Goal: Task Accomplishment & Management: Complete application form

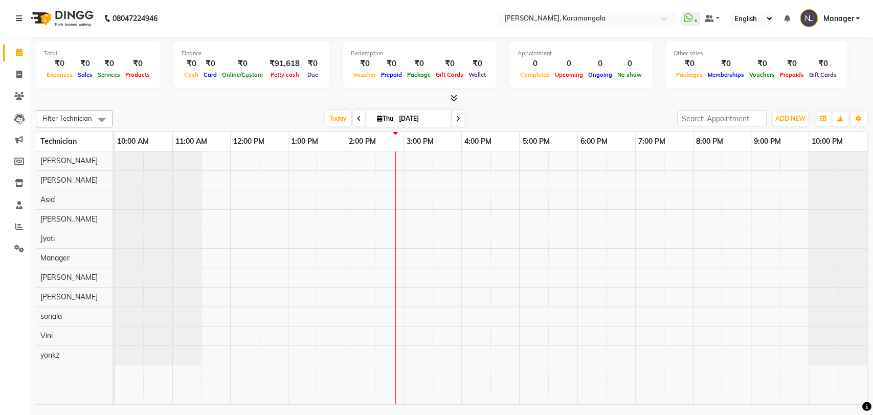
click at [454, 100] on icon at bounding box center [454, 98] width 7 height 8
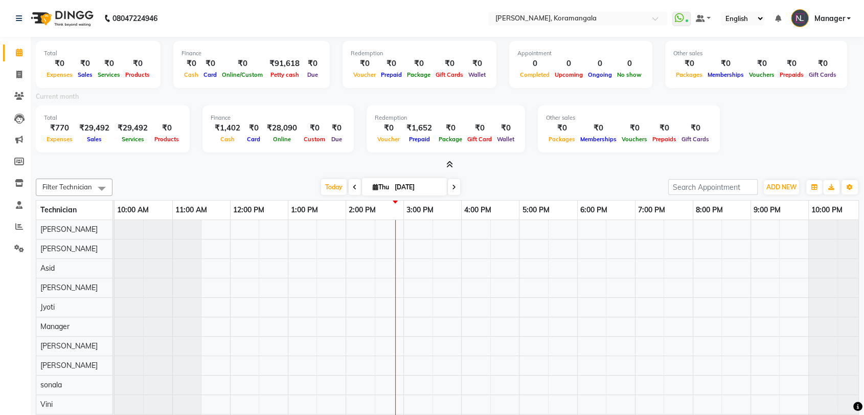
click at [446, 163] on icon at bounding box center [449, 165] width 7 height 8
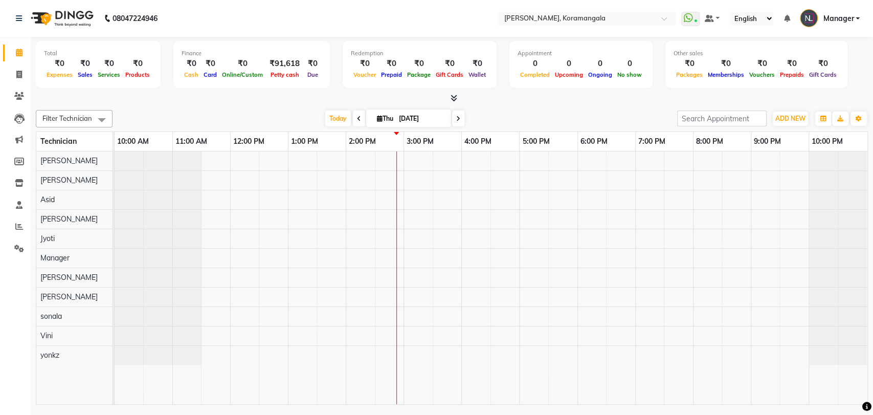
click at [454, 99] on icon at bounding box center [454, 98] width 7 height 8
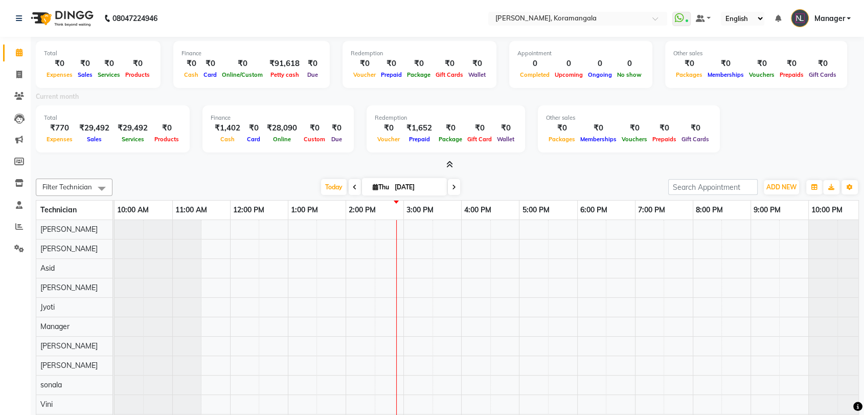
click at [454, 99] on div "Current month" at bounding box center [447, 98] width 839 height 14
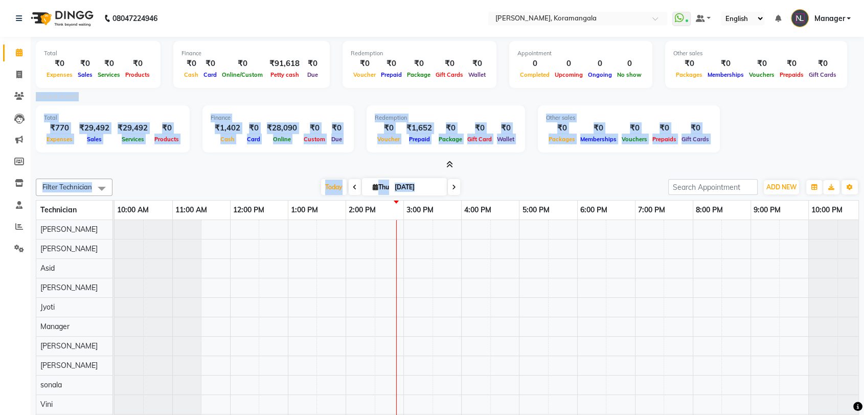
drag, startPoint x: 454, startPoint y: 98, endPoint x: 445, endPoint y: 173, distance: 75.1
click at [445, 173] on div "Total ₹0 Expenses ₹0 Sales ₹0 Services ₹0 Products Finance ₹0 Cash ₹0 Card ₹0 O…" at bounding box center [448, 256] width 834 height 439
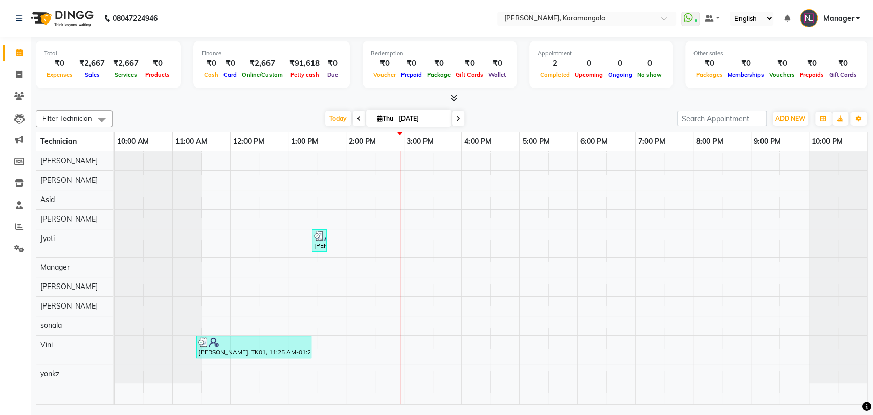
click at [451, 99] on icon at bounding box center [454, 98] width 7 height 8
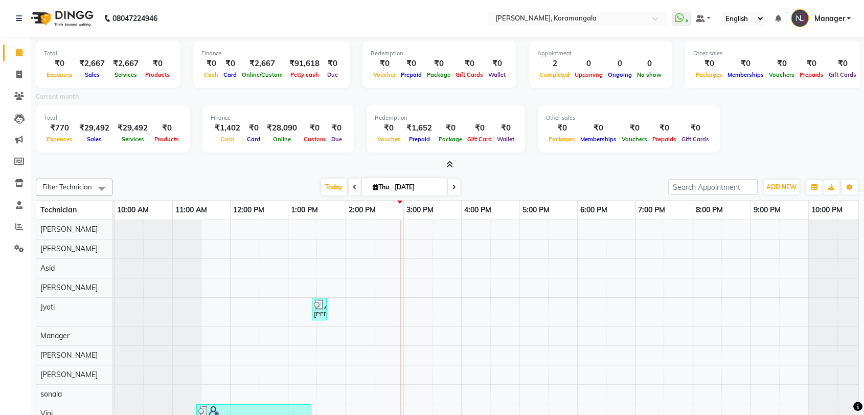
drag, startPoint x: 450, startPoint y: 156, endPoint x: 450, endPoint y: 169, distance: 12.3
click at [450, 169] on div "Total ₹0 Expenses ₹2,667 Sales ₹2,667 Services ₹0 Products Finance ₹0 Cash ₹0 C…" at bounding box center [447, 103] width 823 height 133
click at [450, 169] on span at bounding box center [447, 165] width 11 height 11
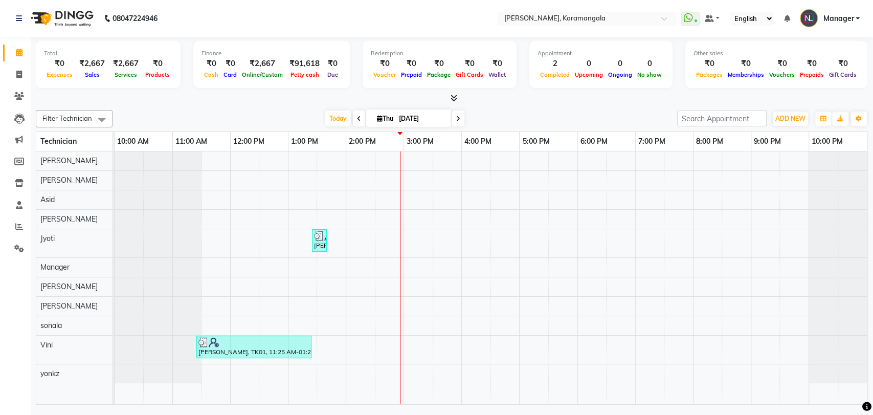
click at [453, 97] on icon at bounding box center [454, 98] width 7 height 8
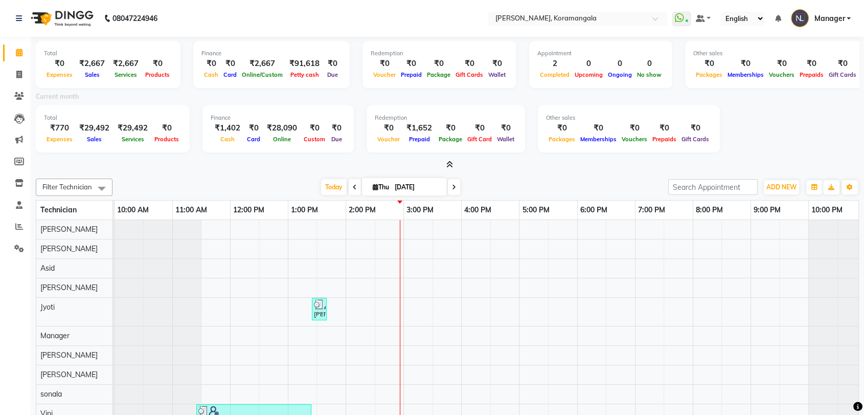
click at [450, 161] on icon at bounding box center [449, 165] width 7 height 8
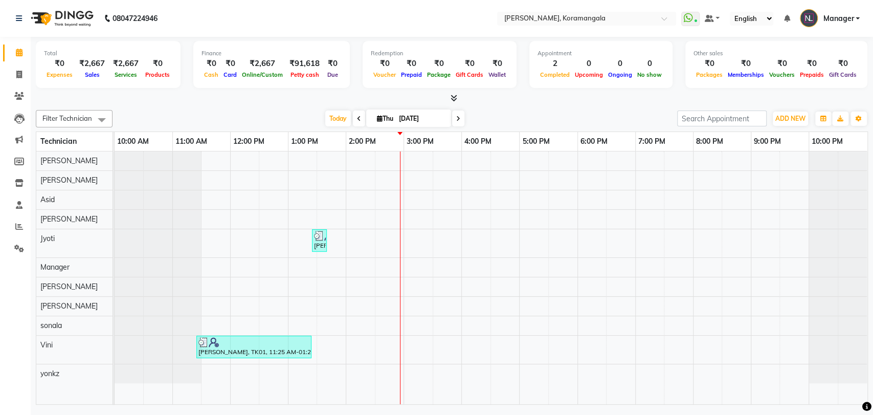
click at [454, 100] on icon at bounding box center [454, 98] width 7 height 8
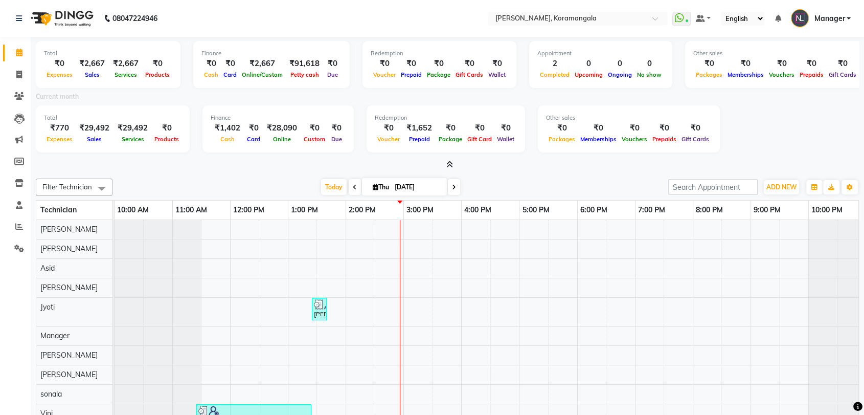
click at [449, 168] on icon at bounding box center [449, 165] width 7 height 8
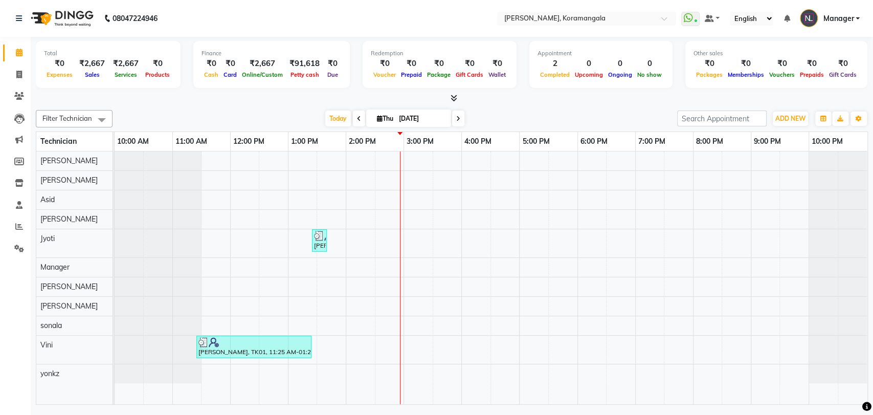
click at [450, 106] on div "Filter Technician Select All Aamir Adesh Asid DEEPANSHI Jyoti Manager Roshni So…" at bounding box center [452, 255] width 832 height 299
click at [452, 100] on icon at bounding box center [454, 98] width 7 height 8
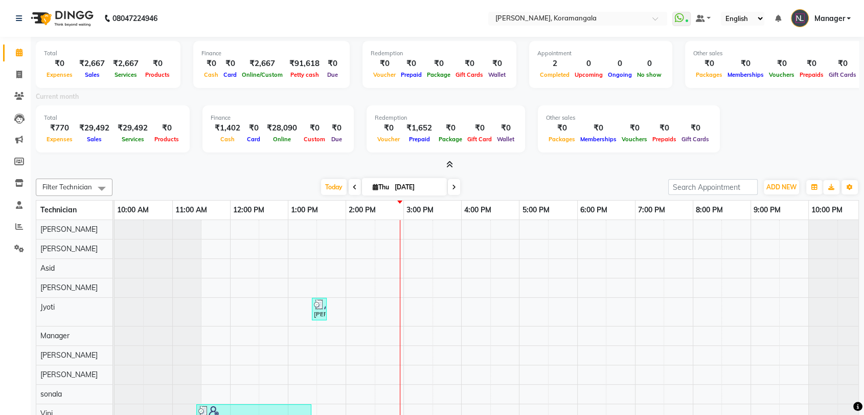
click at [448, 162] on icon at bounding box center [449, 165] width 7 height 8
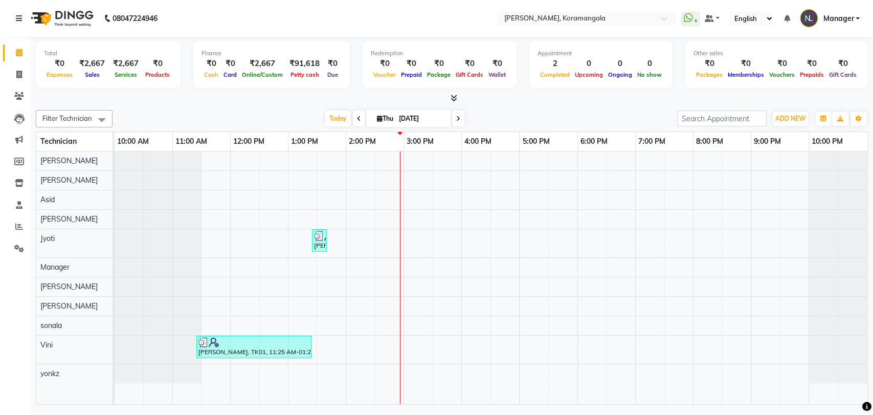
click at [451, 100] on icon at bounding box center [454, 98] width 7 height 8
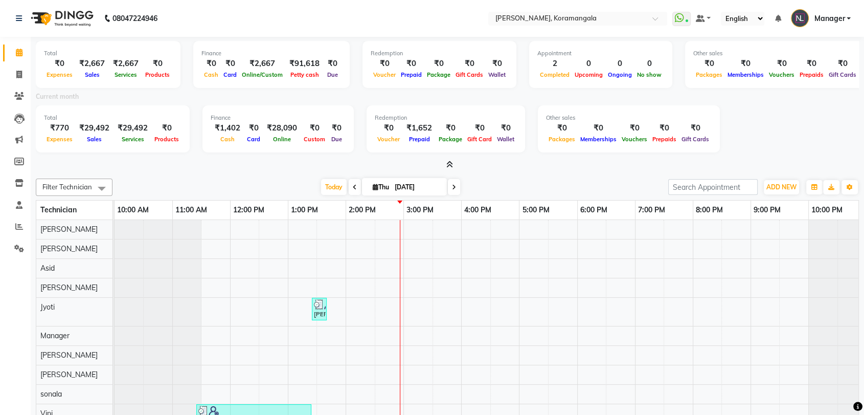
click at [456, 166] on div at bounding box center [447, 165] width 823 height 11
click at [450, 166] on icon at bounding box center [449, 165] width 7 height 8
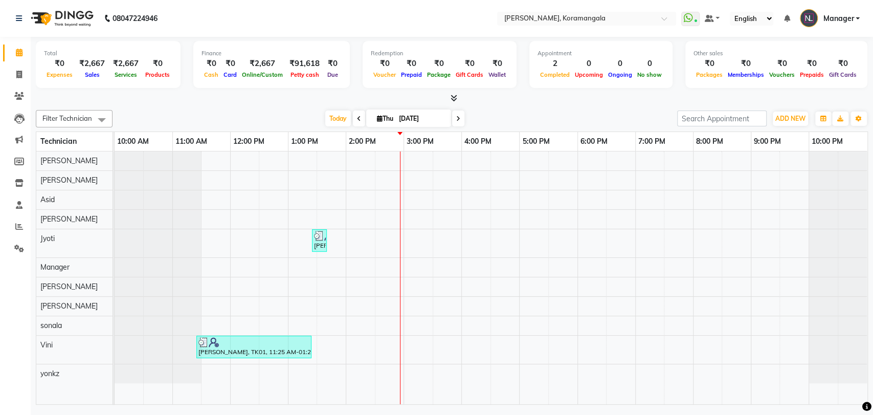
click at [454, 100] on icon at bounding box center [454, 98] width 7 height 8
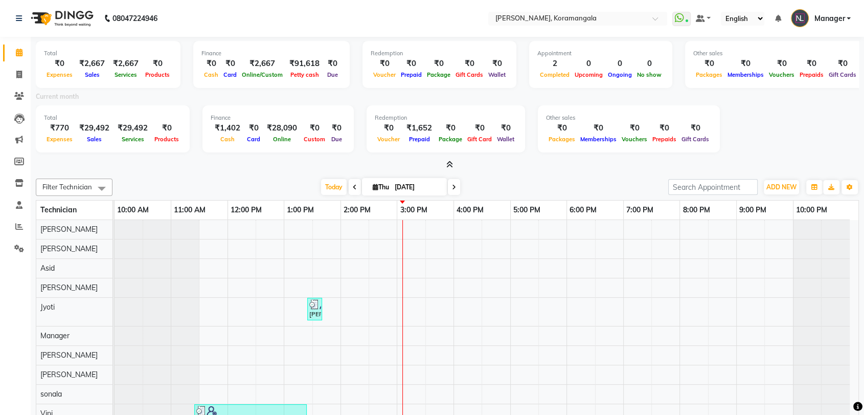
click at [454, 100] on div "Current month" at bounding box center [447, 98] width 839 height 14
click at [18, 72] on icon at bounding box center [19, 75] width 6 height 8
select select "3769"
select select "service"
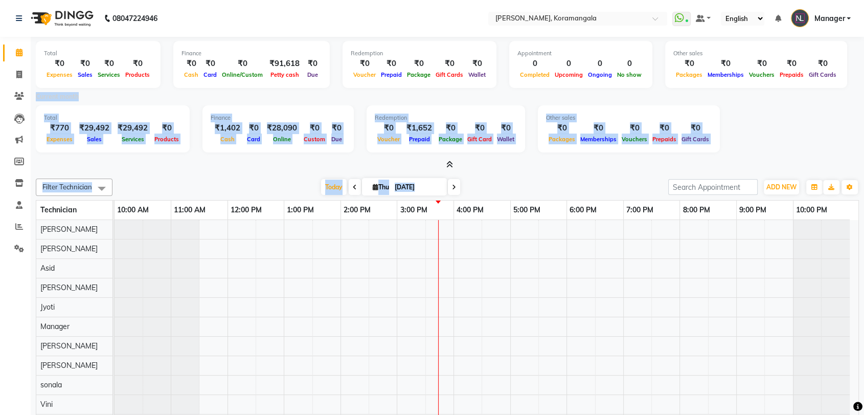
drag, startPoint x: 0, startPoint y: 0, endPoint x: 163, endPoint y: 94, distance: 187.6
click at [163, 94] on div "Current month" at bounding box center [447, 98] width 839 height 14
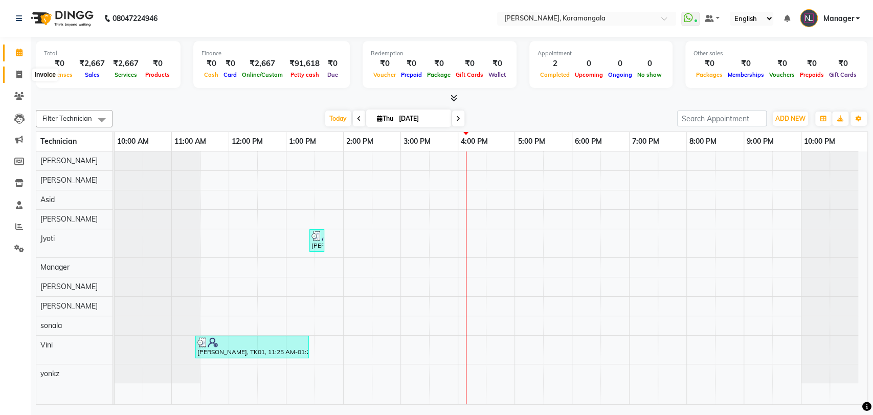
click at [15, 74] on span at bounding box center [19, 75] width 18 height 12
select select "service"
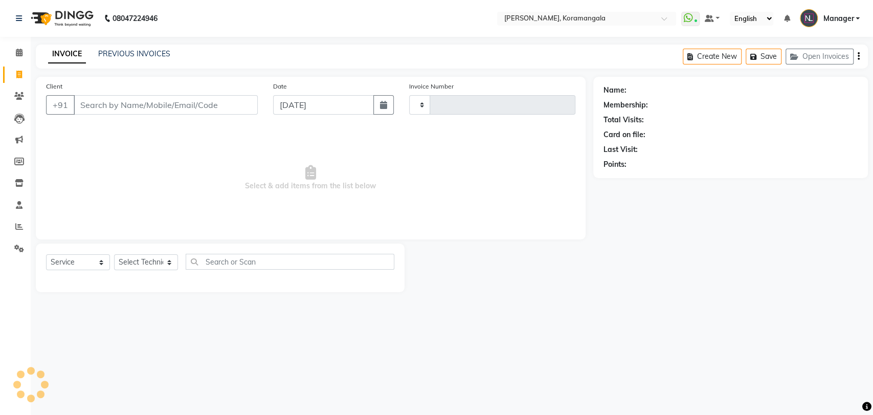
type input "1187"
select select "3769"
click at [102, 102] on input "Client" at bounding box center [166, 104] width 184 height 19
type input "8792434074"
click at [219, 104] on span "Add Client" at bounding box center [231, 105] width 40 height 10
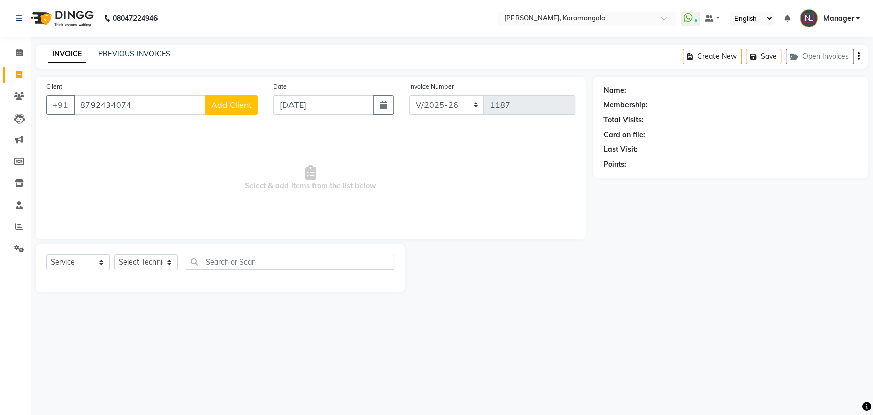
select select "21"
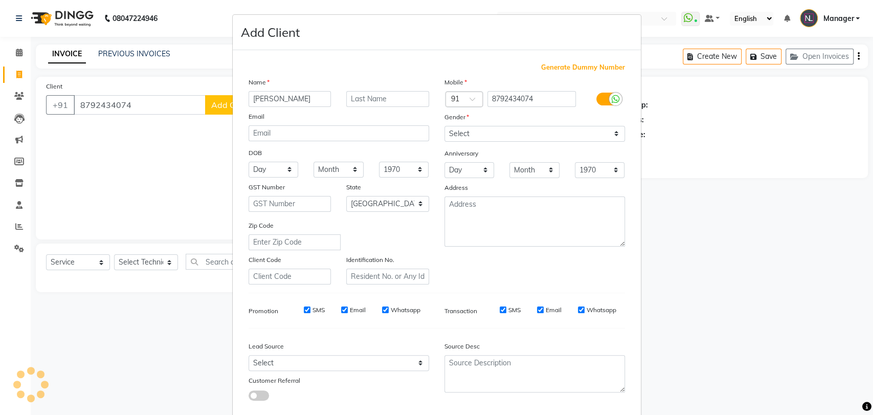
type input "sonam"
drag, startPoint x: 485, startPoint y: 128, endPoint x: 460, endPoint y: 183, distance: 60.4
click at [460, 183] on div "Mobile Country Code × 91 8792434074 Gender Select Male Female Other Prefer Not …" at bounding box center [535, 181] width 196 height 208
select select "female"
click at [444, 126] on select "Select Male Female Other Prefer Not To Say" at bounding box center [534, 134] width 181 height 16
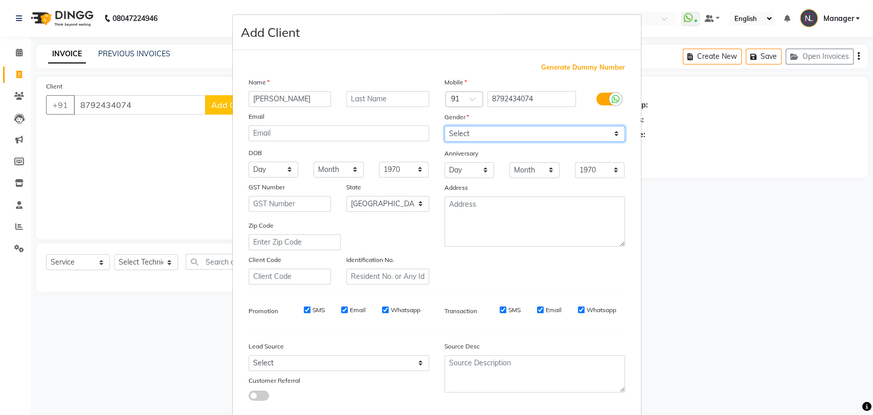
scroll to position [55, 0]
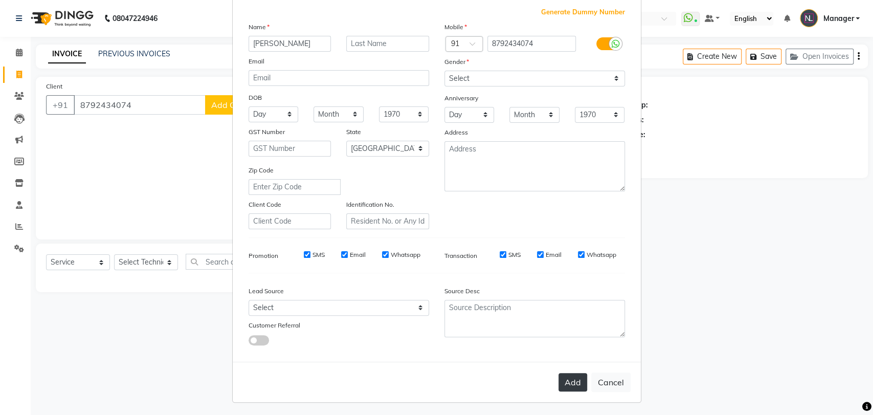
click at [573, 377] on button "Add" at bounding box center [572, 382] width 29 height 18
type input "87******74"
select select
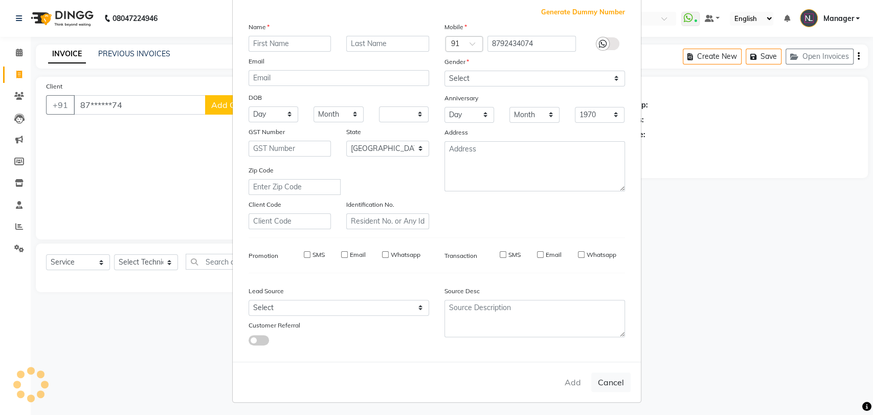
select select "null"
select select
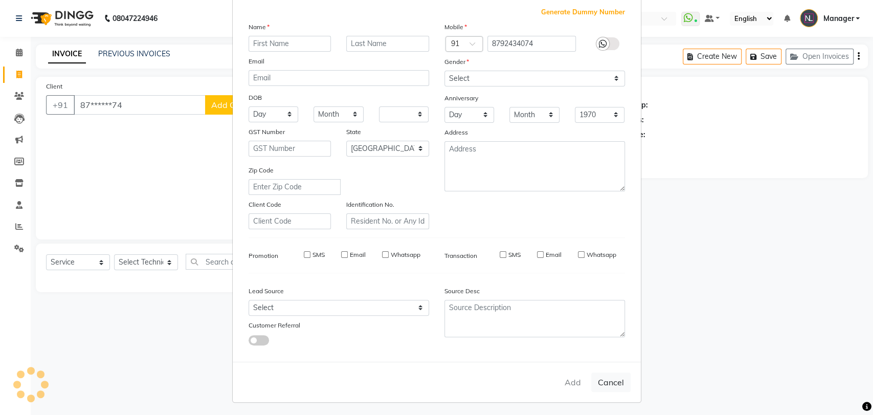
checkbox input "false"
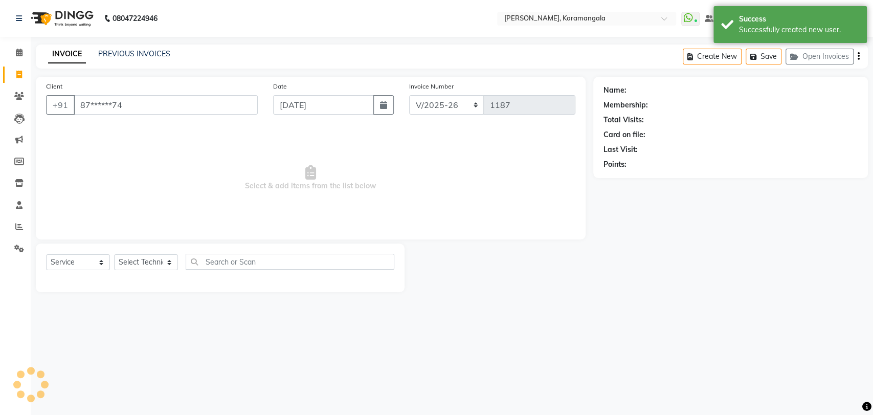
select select "1: Object"
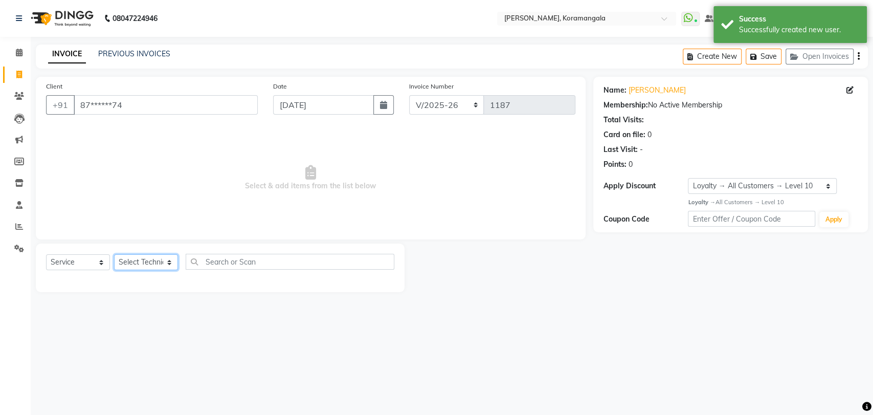
click at [134, 257] on select "Select Technician Aamir Adesh Asid DEEPANSHI Jyoti Manager Roshni Sohit sonala …" at bounding box center [146, 262] width 64 height 16
select select "64144"
click at [114, 254] on select "Select Technician Aamir Adesh Asid DEEPANSHI Jyoti Manager Roshni Sohit sonala …" at bounding box center [146, 262] width 64 height 16
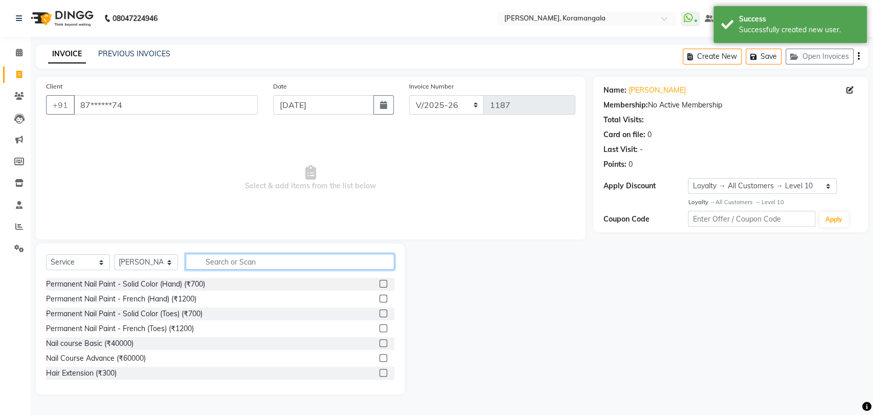
click at [256, 261] on input "text" at bounding box center [290, 262] width 209 height 16
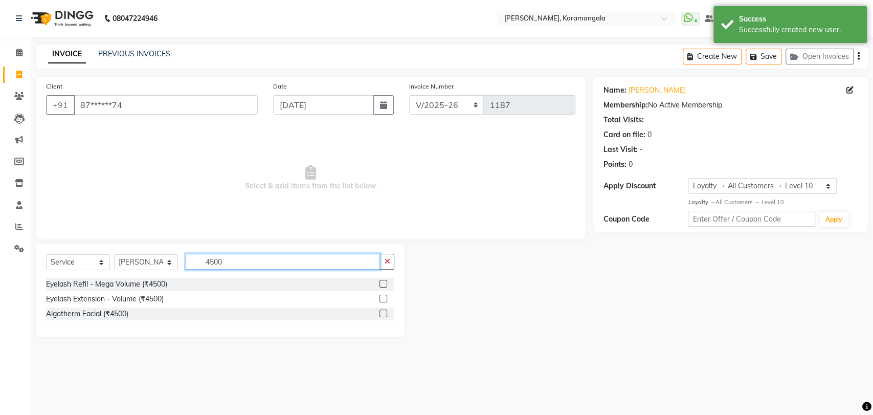
type input "4500"
click at [385, 300] on label at bounding box center [383, 299] width 8 height 8
click at [385, 300] on input "checkbox" at bounding box center [382, 299] width 7 height 7
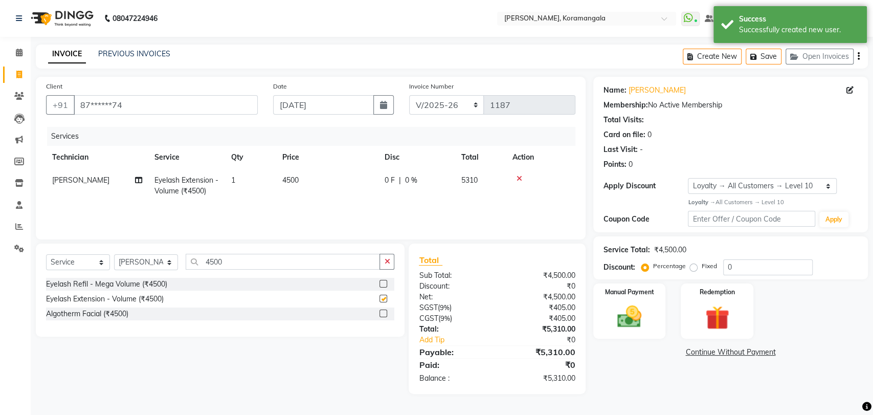
checkbox input "false"
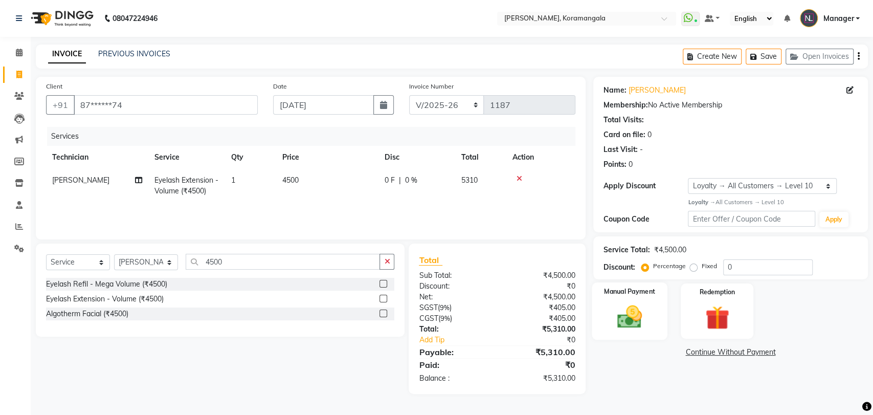
click at [641, 323] on img at bounding box center [629, 316] width 40 height 29
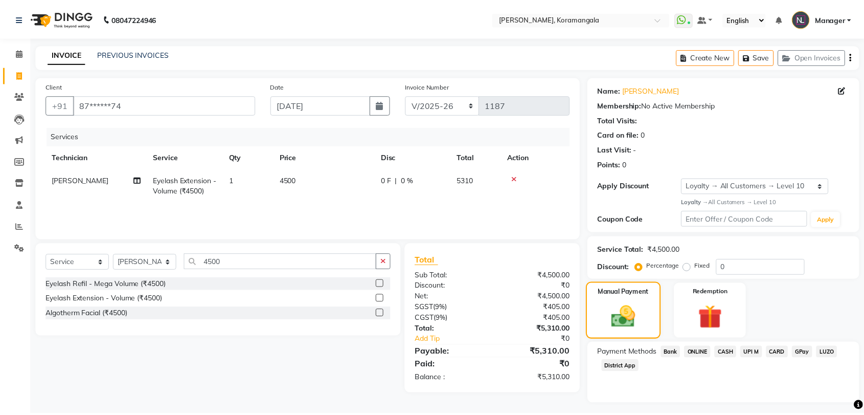
scroll to position [25, 0]
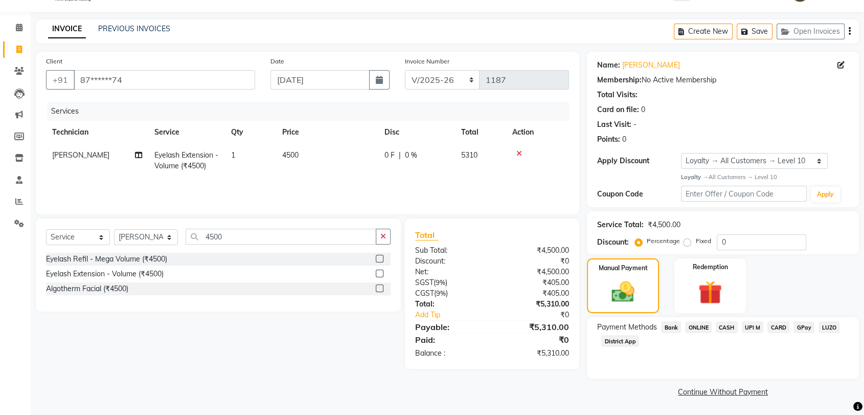
click at [722, 330] on span "CASH" at bounding box center [727, 327] width 22 height 12
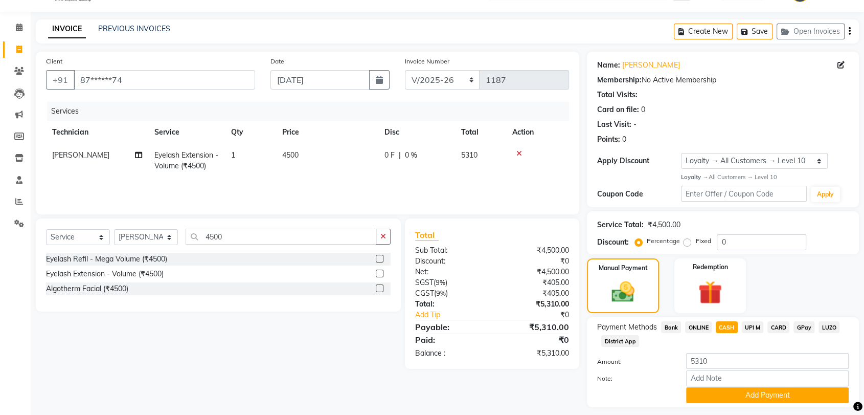
scroll to position [53, 0]
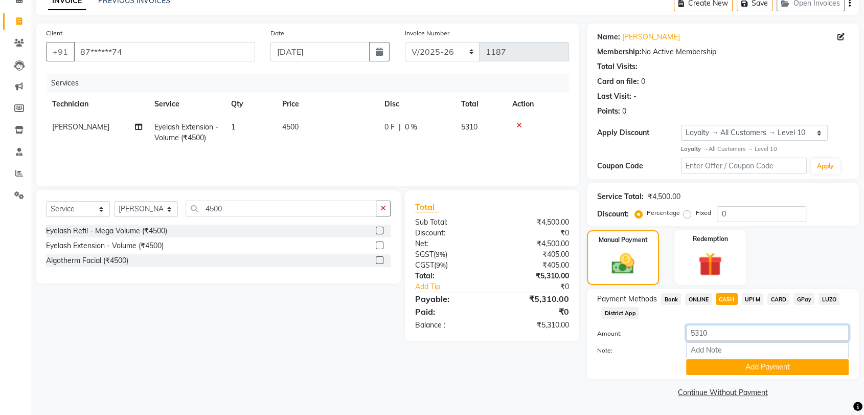
click at [729, 338] on input "5310" at bounding box center [767, 333] width 163 height 16
type input "5"
type input "2000"
click at [747, 367] on button "Add Payment" at bounding box center [767, 367] width 163 height 16
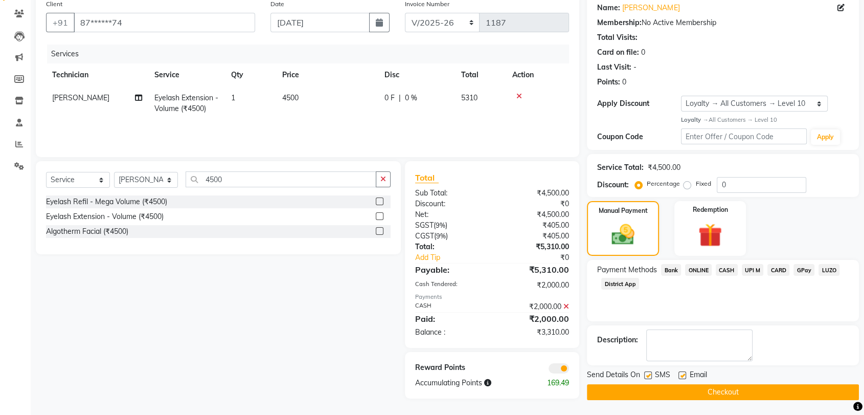
scroll to position [82, 0]
click at [698, 271] on span "ONLINE" at bounding box center [698, 270] width 27 height 12
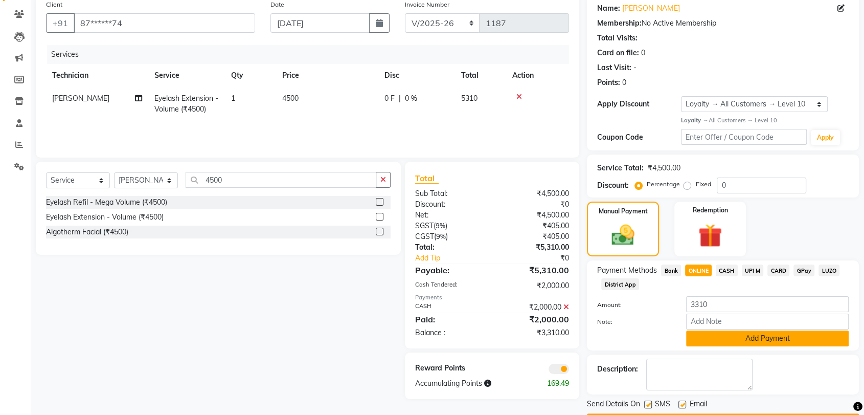
click at [728, 333] on button "Add Payment" at bounding box center [767, 338] width 163 height 16
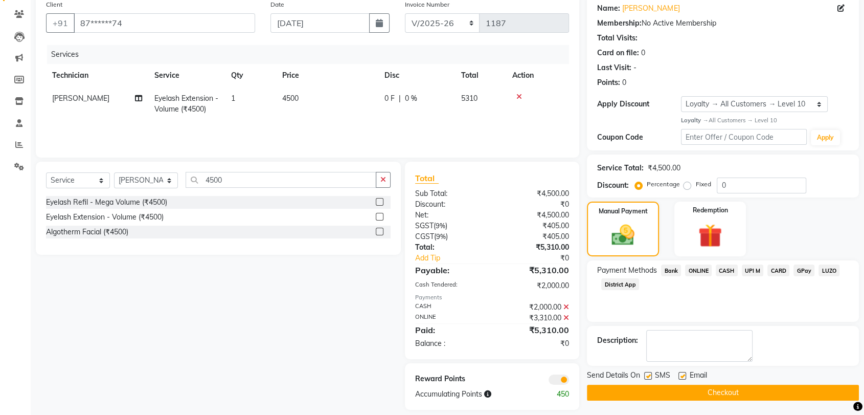
scroll to position [92, 0]
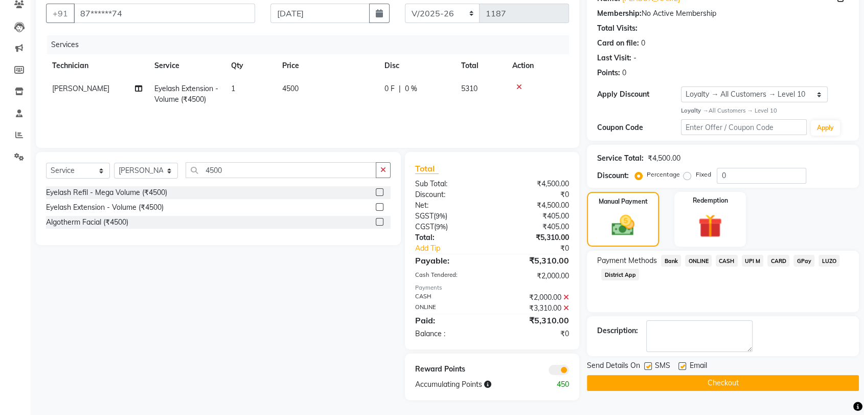
click at [675, 377] on button "Checkout" at bounding box center [723, 383] width 272 height 16
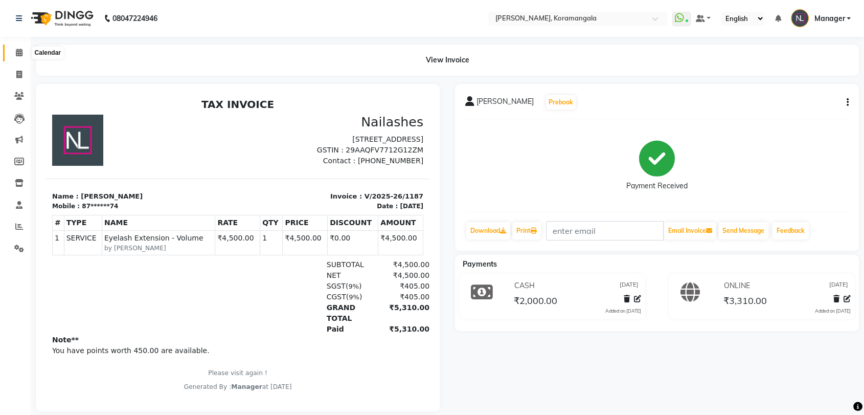
click at [16, 47] on span at bounding box center [19, 53] width 18 height 12
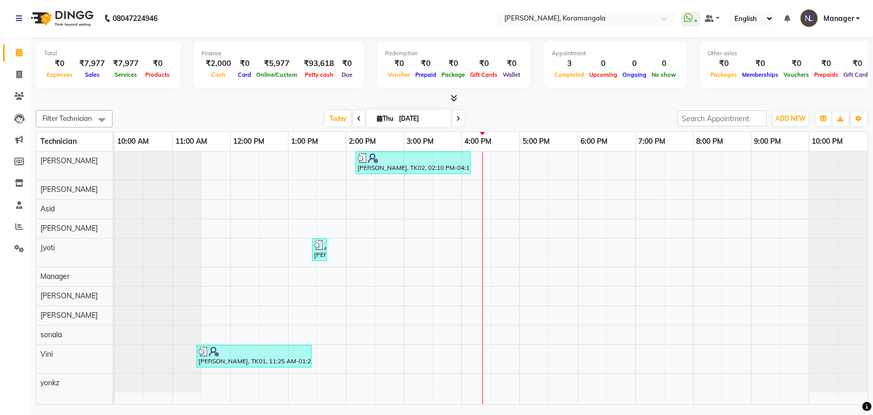
click at [144, 197] on div at bounding box center [158, 189] width 87 height 19
click at [20, 80] on span at bounding box center [19, 75] width 18 height 12
select select "service"
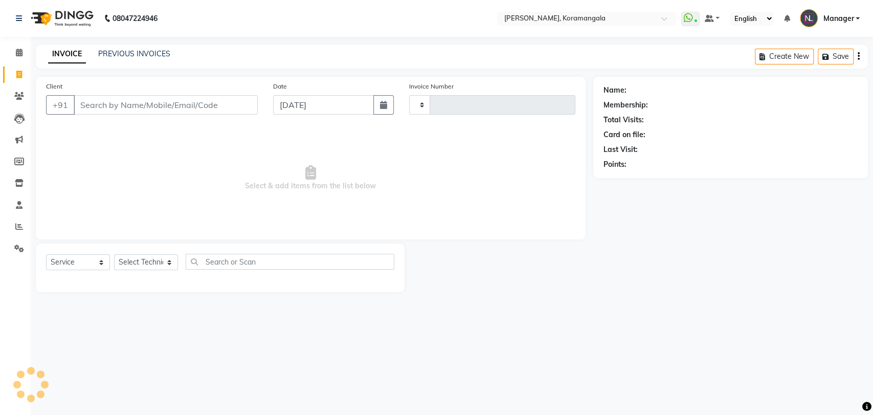
type input "1188"
select select "3769"
click at [99, 107] on input "Client" at bounding box center [166, 104] width 184 height 19
click at [90, 108] on input "Client" at bounding box center [166, 104] width 184 height 19
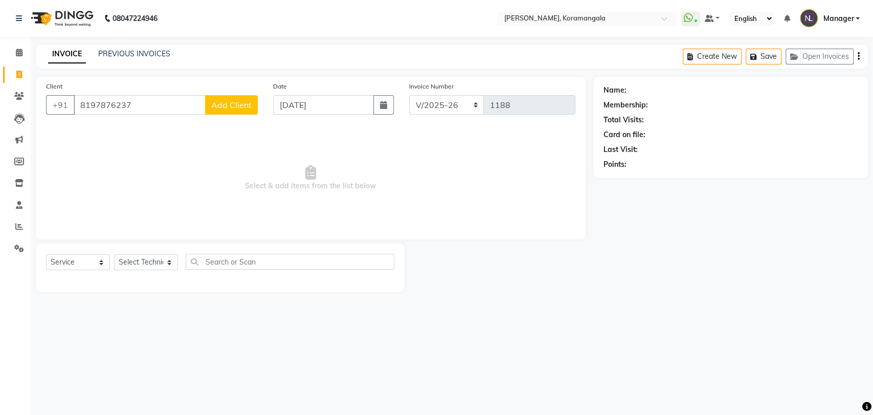
type input "8197876237"
click at [214, 104] on span "Add Client" at bounding box center [231, 105] width 40 height 10
select select "21"
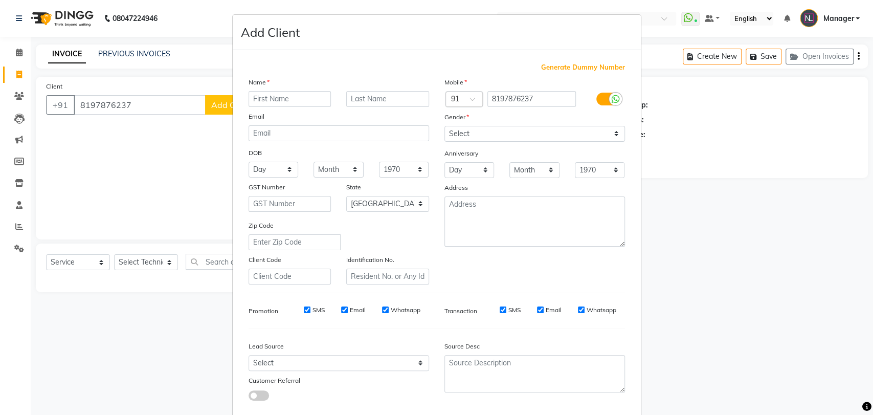
click at [265, 102] on input "text" at bounding box center [290, 99] width 83 height 16
type input "nikita"
click at [508, 132] on select "Select Male Female Other Prefer Not To Say" at bounding box center [534, 134] width 181 height 16
select select "female"
click at [444, 126] on select "Select Male Female Other Prefer Not To Say" at bounding box center [534, 134] width 181 height 16
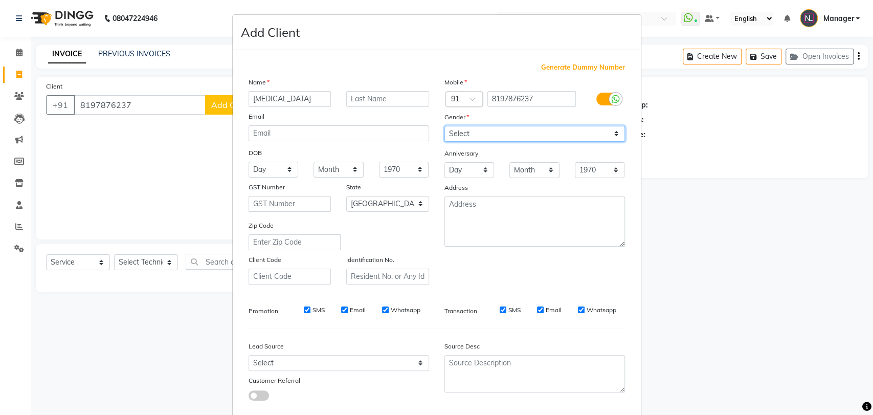
scroll to position [55, 0]
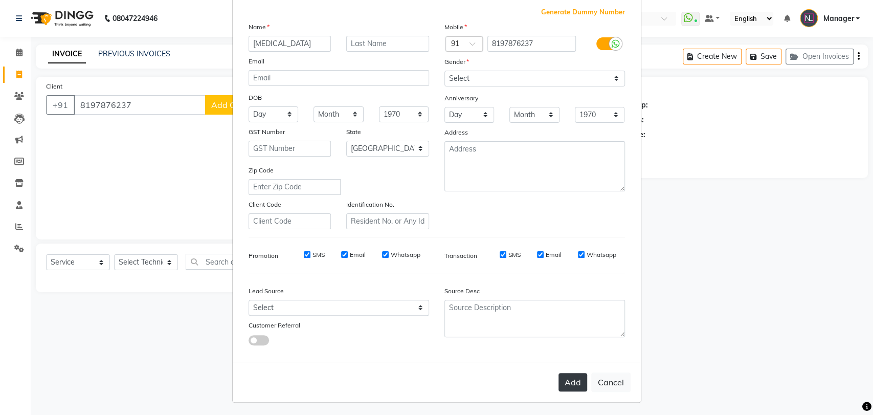
click at [569, 376] on button "Add" at bounding box center [572, 382] width 29 height 18
type input "81******37"
select select
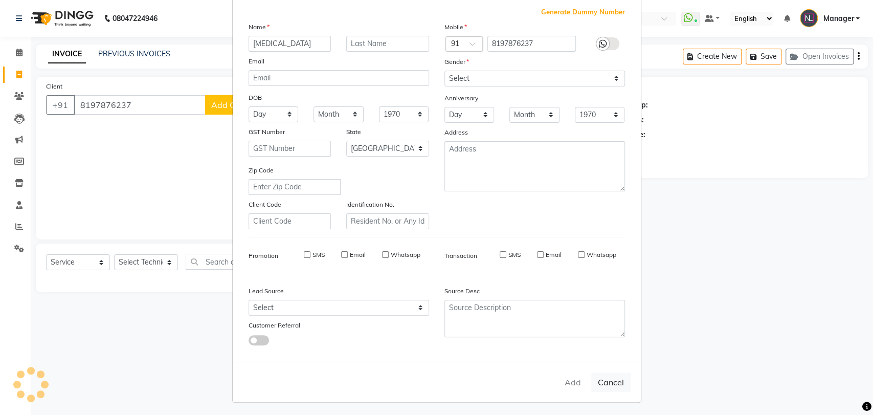
select select "null"
select select
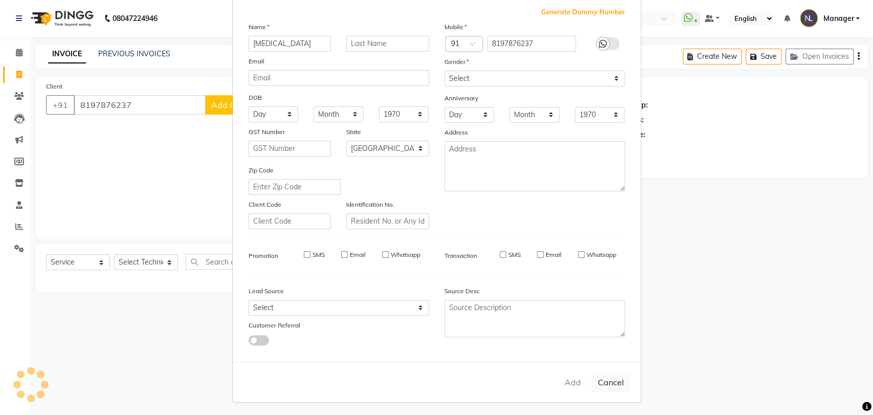
checkbox input "false"
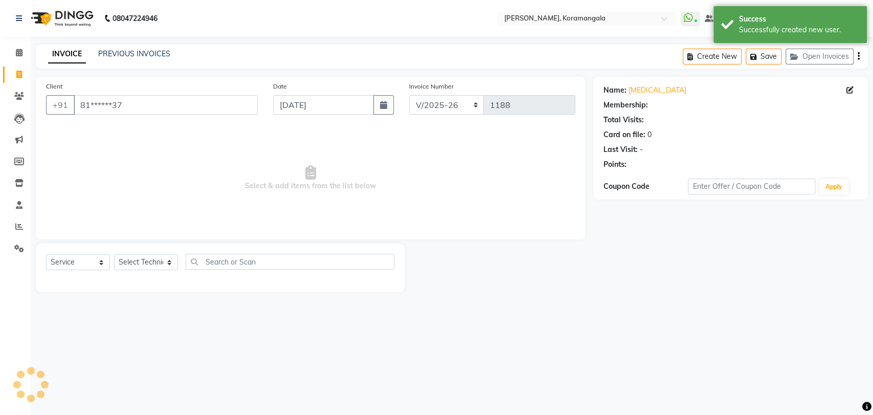
select select "1: Object"
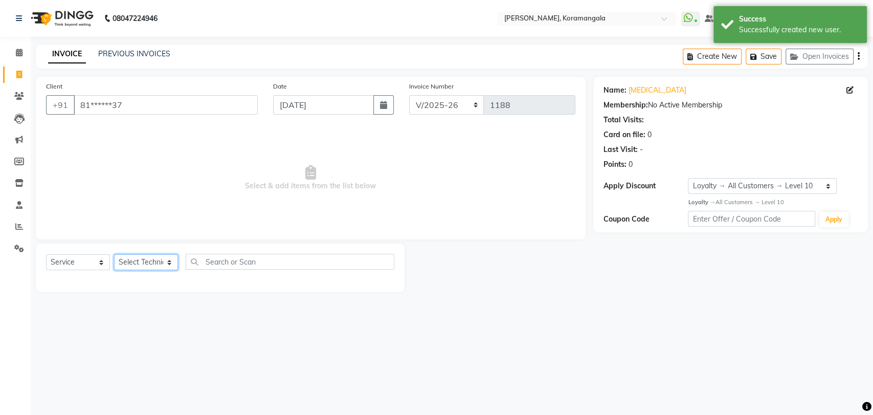
click at [147, 264] on select "Select Technician Aamir Adesh Asid DEEPANSHI Jyoti Manager Roshni Sohit sonala …" at bounding box center [146, 262] width 64 height 16
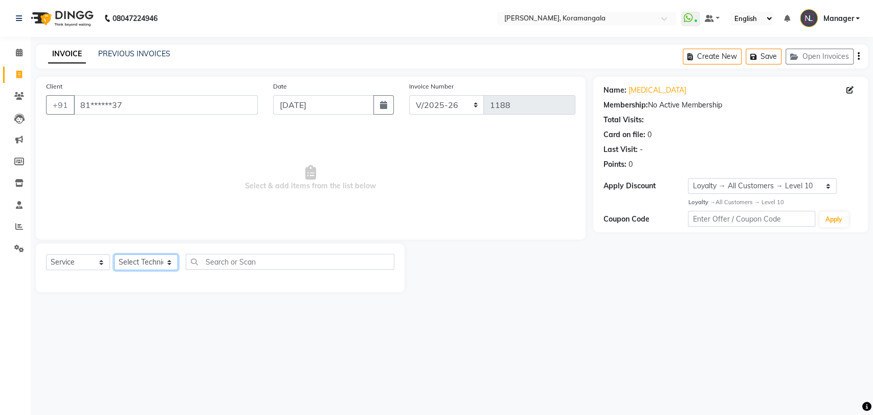
select select "64144"
click at [114, 254] on select "Select Technician Aamir Adesh Asid DEEPANSHI Jyoti Manager Roshni Sohit sonala …" at bounding box center [146, 262] width 64 height 16
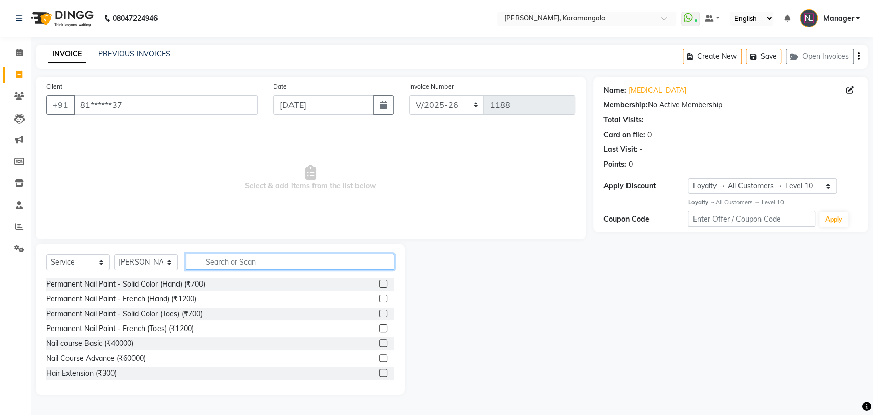
click at [266, 258] on input "text" at bounding box center [290, 262] width 209 height 16
type input "300"
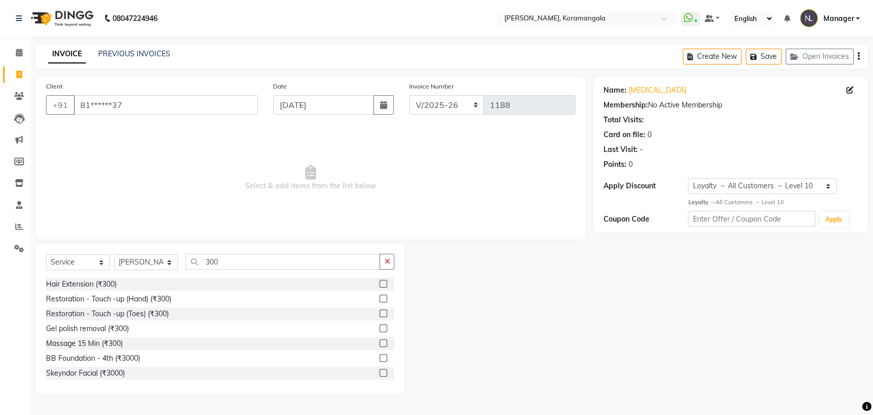
click at [379, 332] on div at bounding box center [382, 329] width 7 height 11
click at [379, 330] on label at bounding box center [383, 328] width 8 height 8
click at [379, 330] on input "checkbox" at bounding box center [382, 328] width 7 height 7
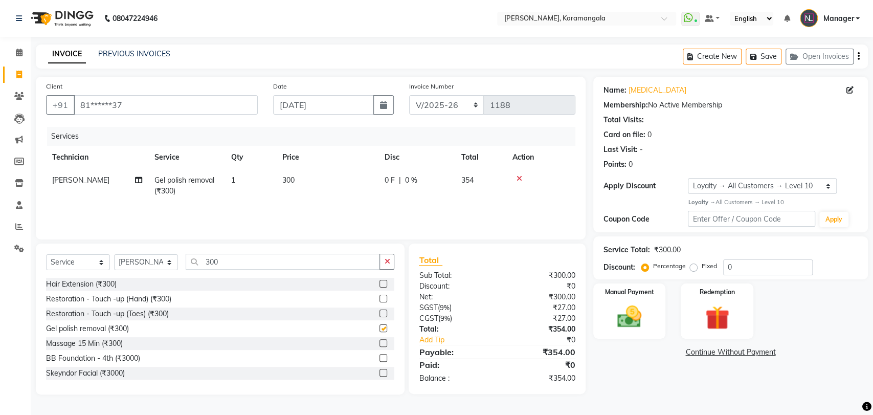
checkbox input "false"
click at [629, 324] on img at bounding box center [629, 316] width 40 height 29
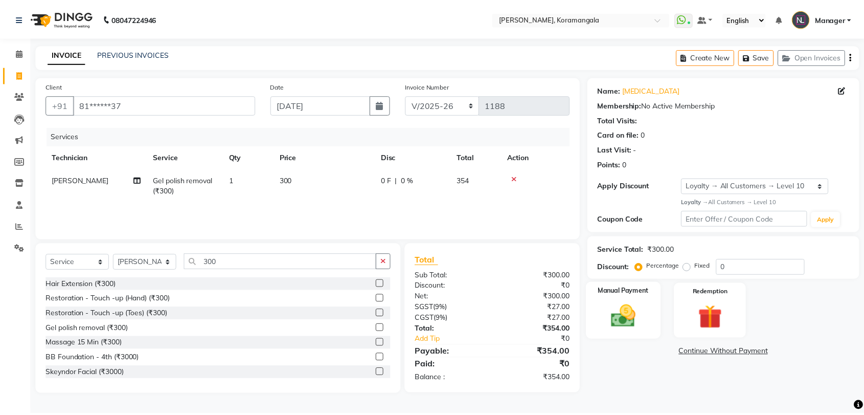
scroll to position [25, 0]
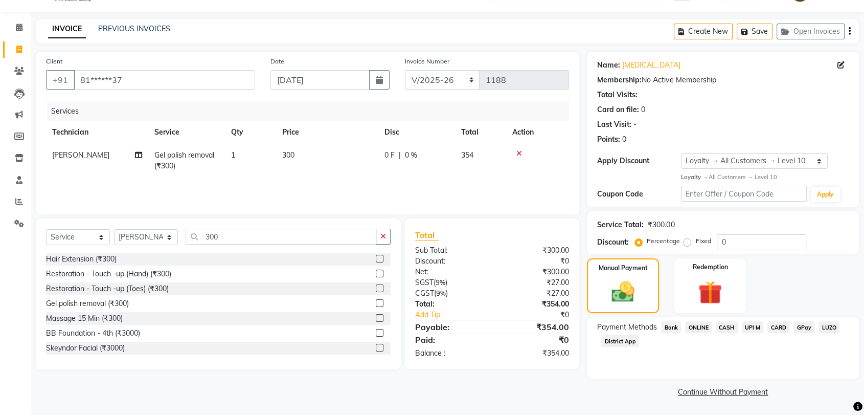
click at [692, 326] on span "ONLINE" at bounding box center [698, 327] width 27 height 12
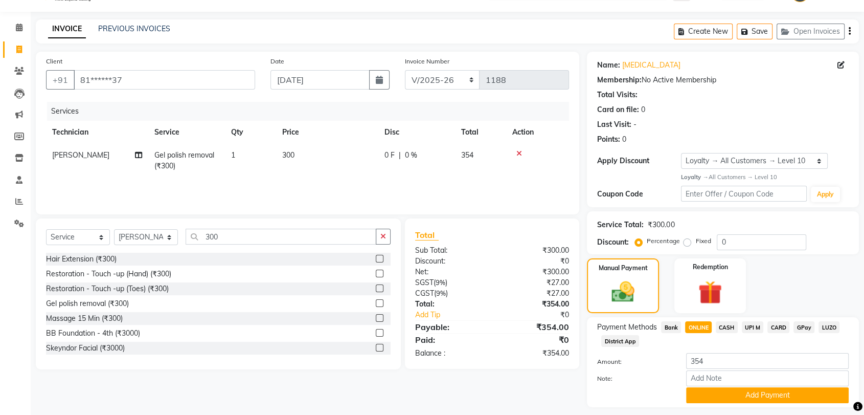
scroll to position [53, 0]
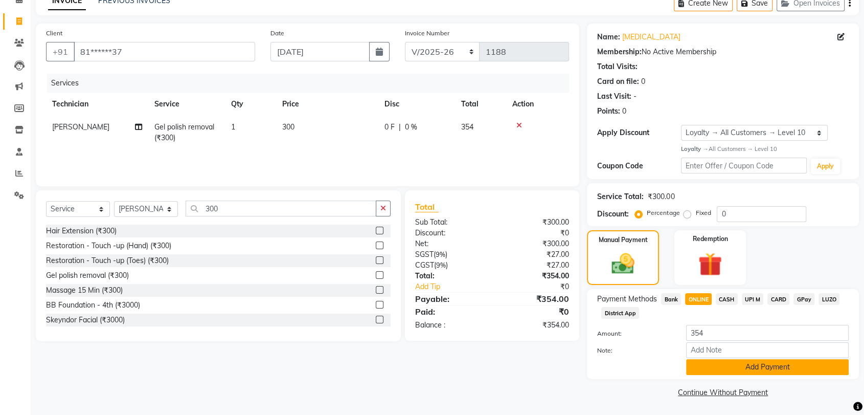
click at [758, 374] on button "Add Payment" at bounding box center [767, 367] width 163 height 16
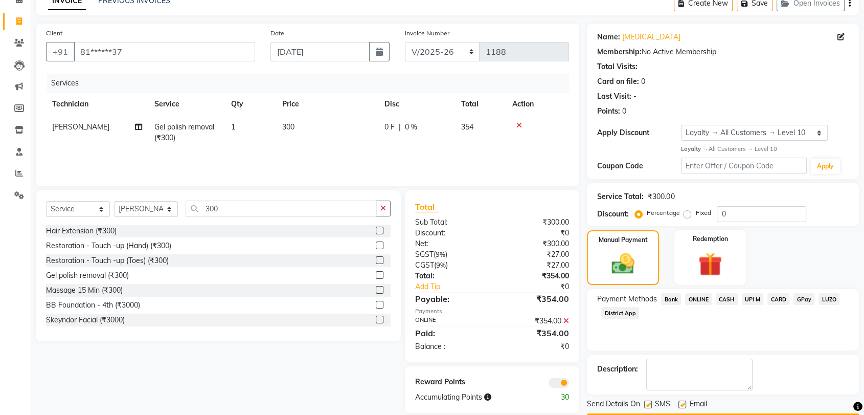
scroll to position [82, 0]
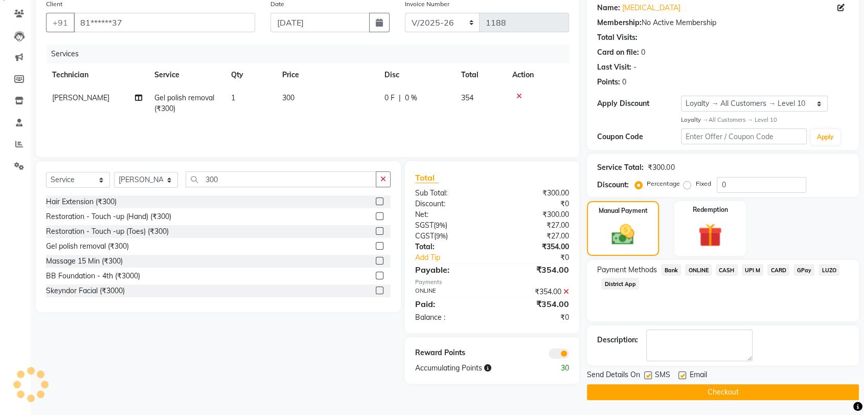
click at [758, 398] on button "Checkout" at bounding box center [723, 392] width 272 height 16
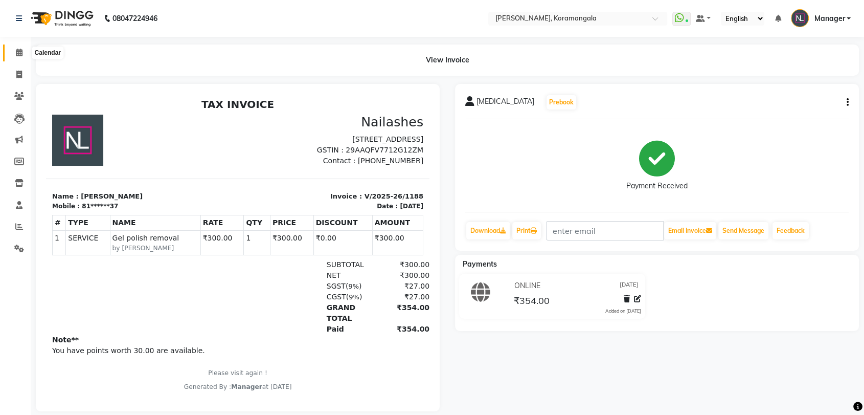
click at [24, 47] on span at bounding box center [19, 53] width 18 height 12
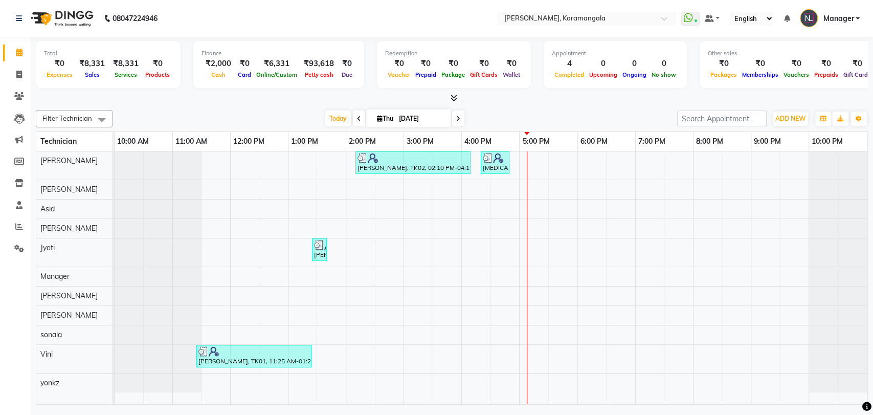
click at [24, 47] on span at bounding box center [19, 53] width 18 height 12
click at [19, 72] on icon at bounding box center [19, 75] width 6 height 8
select select "service"
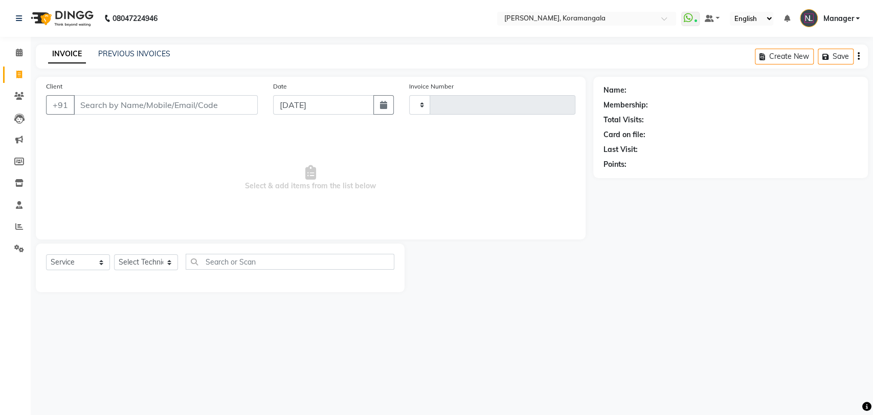
type input "1189"
select select "3769"
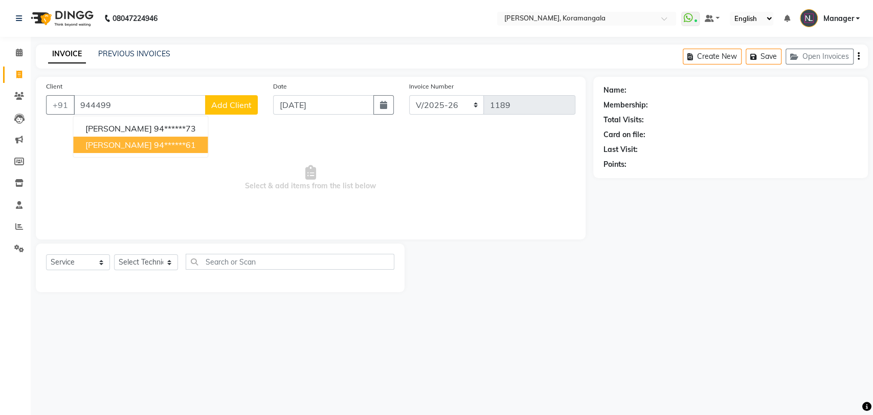
click at [153, 147] on ngb-highlight "94******61" at bounding box center [174, 145] width 42 height 10
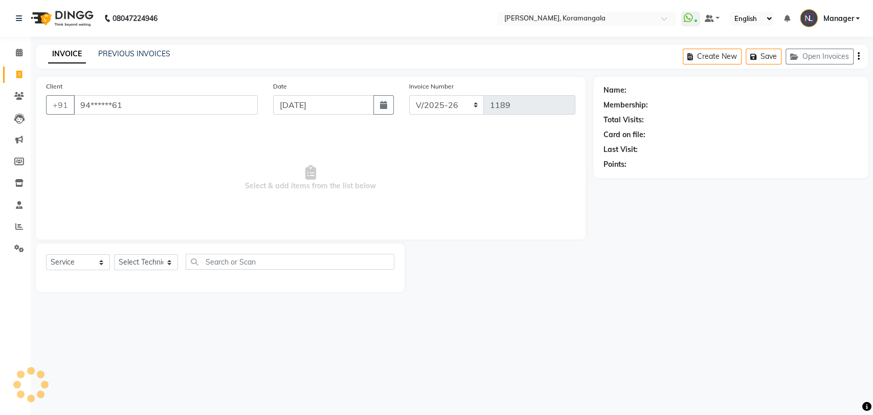
type input "94******61"
select select "1: Object"
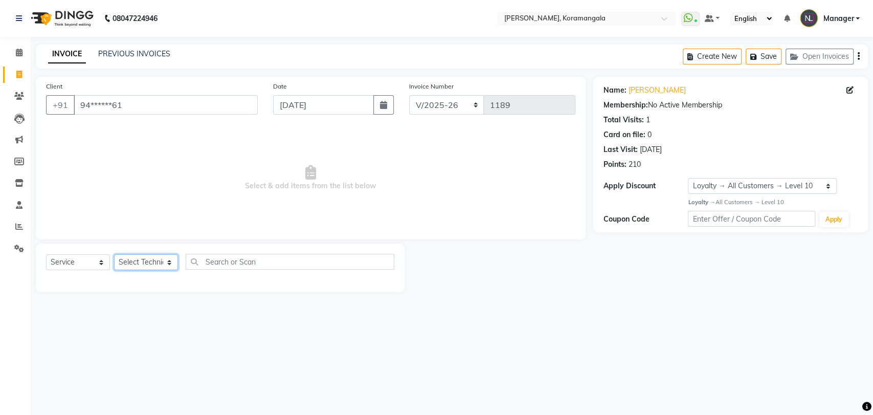
click at [157, 263] on select "Select Technician Aamir Adesh Asid DEEPANSHI Jyoti Manager Roshni Sohit sonala …" at bounding box center [146, 262] width 64 height 16
select select "31522"
click at [114, 254] on select "Select Technician Aamir Adesh Asid DEEPANSHI Jyoti Manager Roshni Sohit sonala …" at bounding box center [146, 262] width 64 height 16
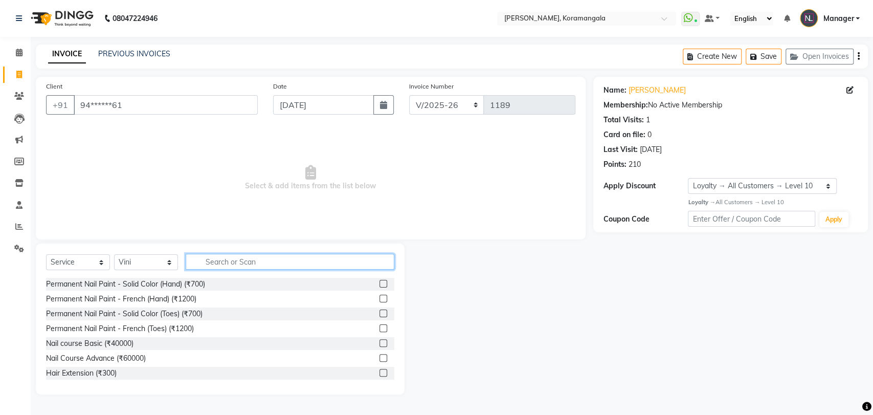
click at [203, 255] on input "text" at bounding box center [290, 262] width 209 height 16
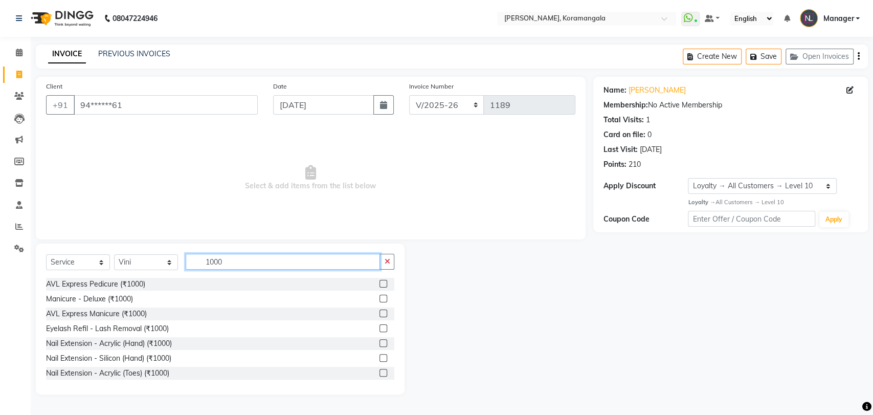
type input "1000"
click at [379, 344] on label at bounding box center [383, 343] width 8 height 8
click at [379, 344] on input "checkbox" at bounding box center [382, 343] width 7 height 7
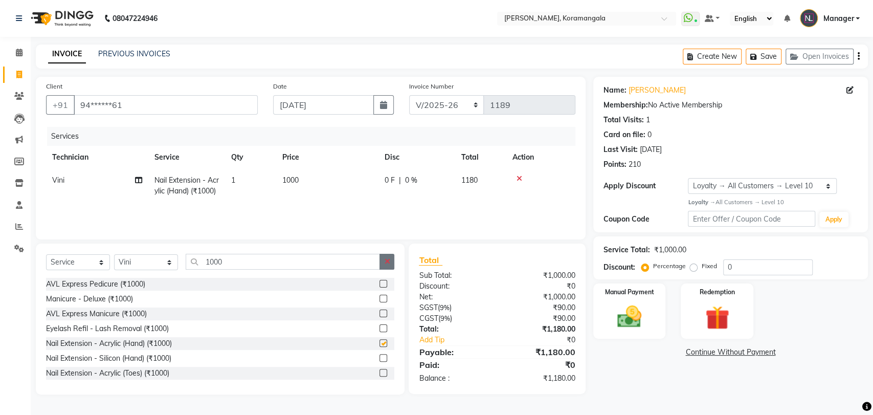
checkbox input "false"
click at [389, 261] on icon "button" at bounding box center [387, 261] width 6 height 7
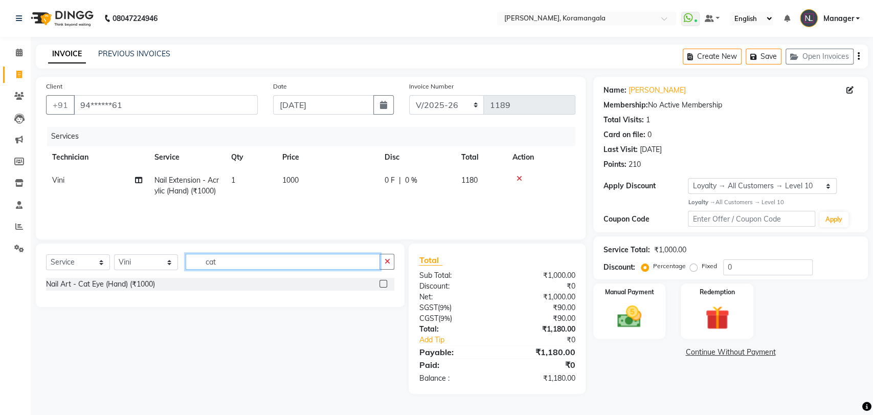
type input "cat"
click at [382, 283] on label at bounding box center [383, 284] width 8 height 8
click at [382, 283] on input "checkbox" at bounding box center [382, 284] width 7 height 7
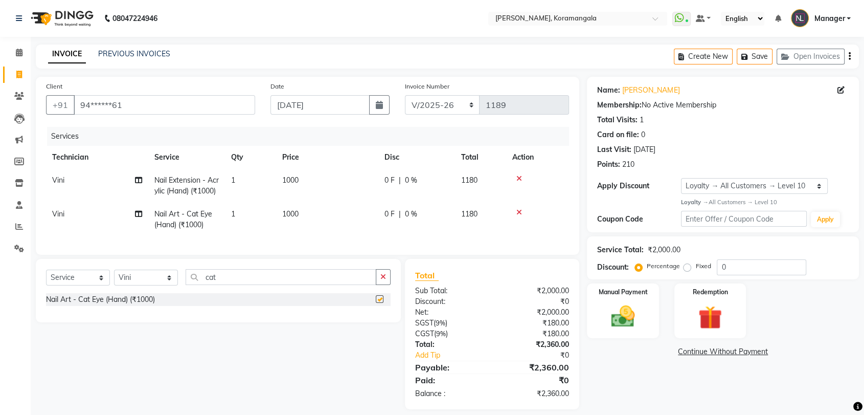
checkbox input "false"
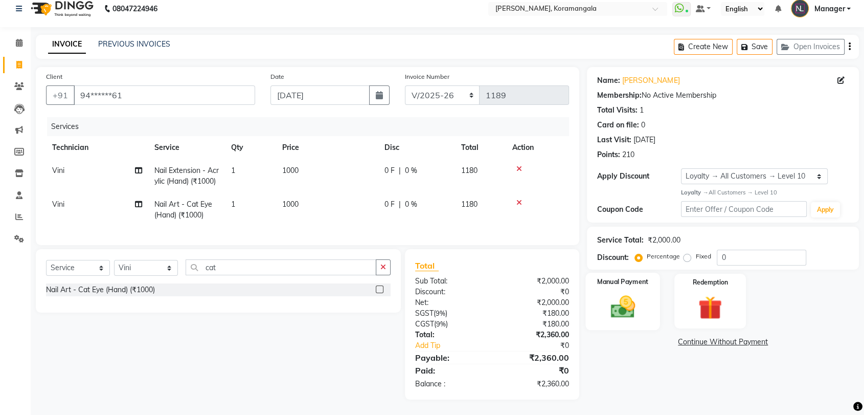
click at [628, 293] on img at bounding box center [623, 307] width 40 height 29
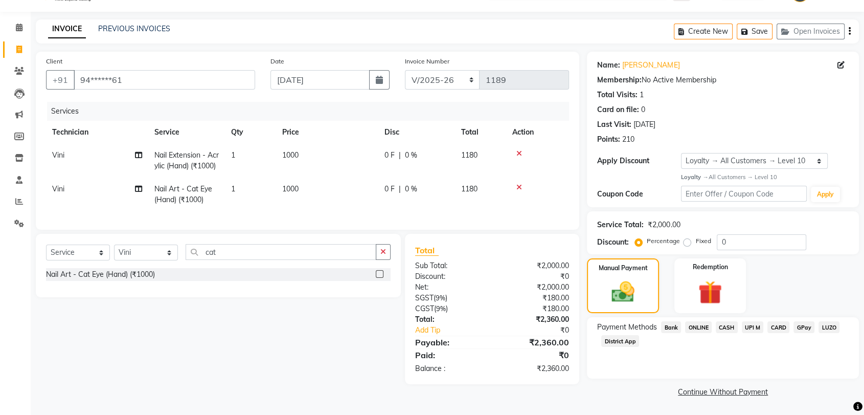
click at [692, 321] on span "ONLINE" at bounding box center [698, 327] width 27 height 12
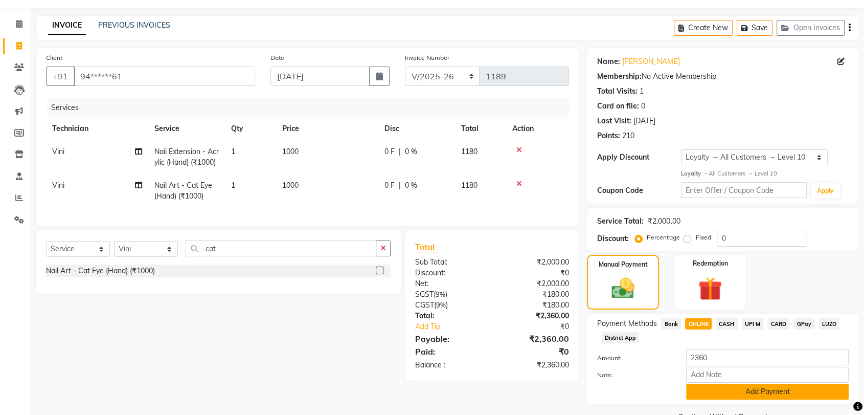
click at [711, 394] on button "Add Payment" at bounding box center [767, 392] width 163 height 16
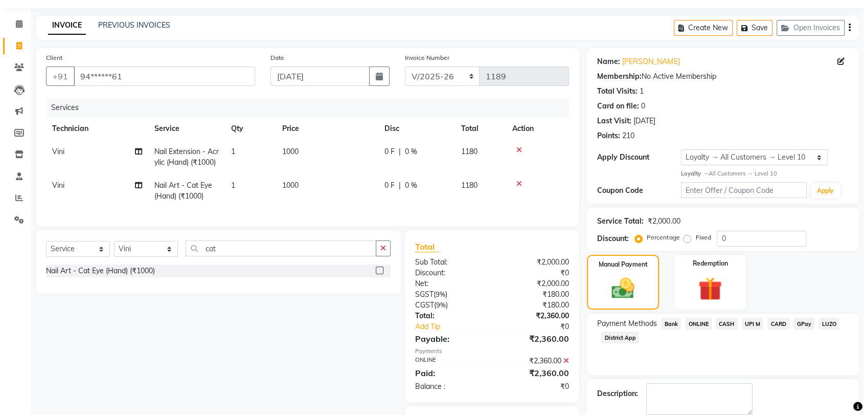
scroll to position [101, 0]
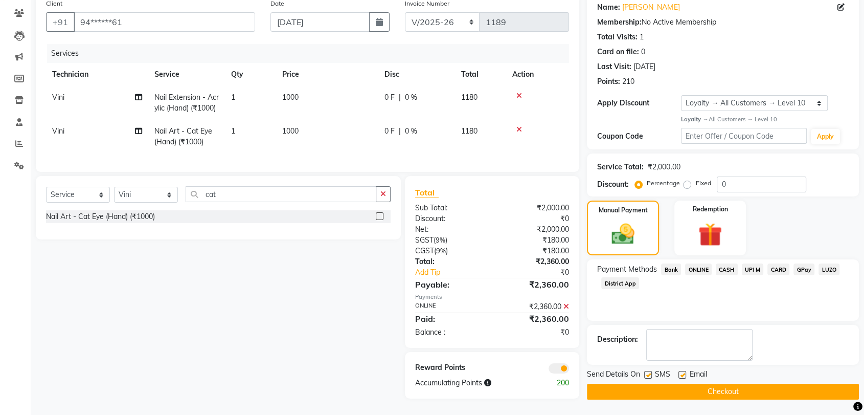
click at [712, 384] on button "Checkout" at bounding box center [723, 392] width 272 height 16
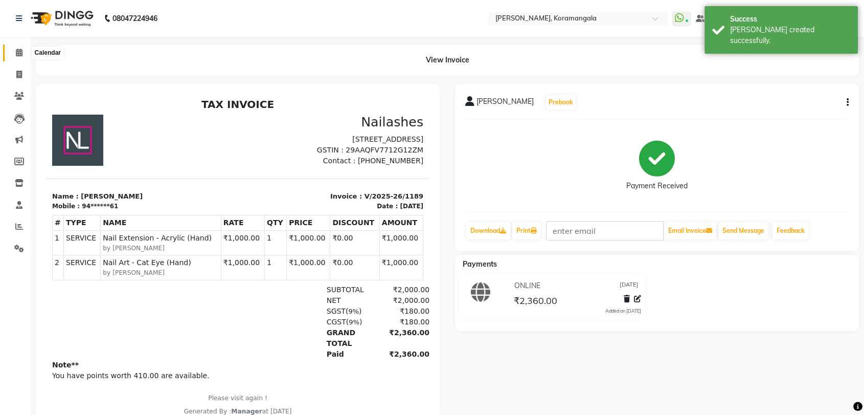
click at [19, 52] on icon at bounding box center [19, 53] width 7 height 8
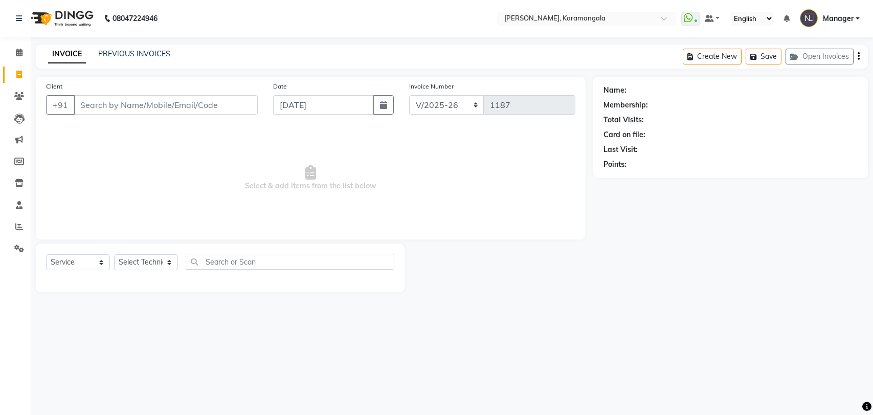
select select "3769"
select select "service"
